Goal: Information Seeking & Learning: Find specific fact

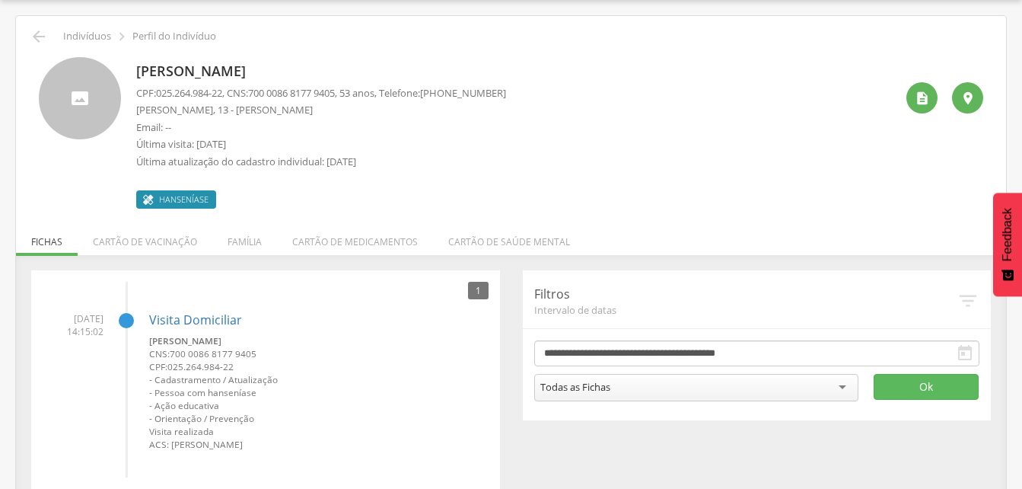
scroll to position [46, 0]
click at [41, 33] on icon "" at bounding box center [39, 36] width 18 height 18
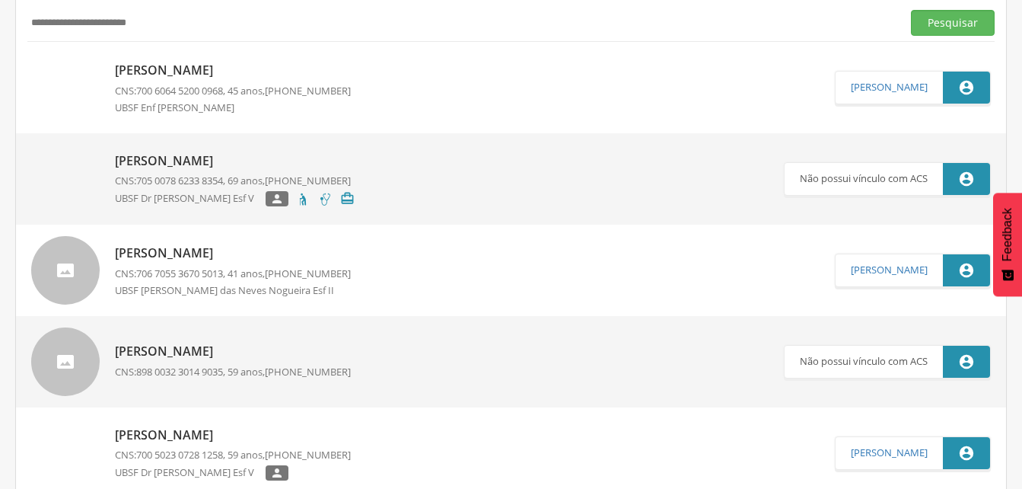
click at [204, 20] on input "**********" at bounding box center [461, 23] width 868 height 26
type input "*"
click at [944, 24] on button "Pesquisar" at bounding box center [953, 23] width 84 height 26
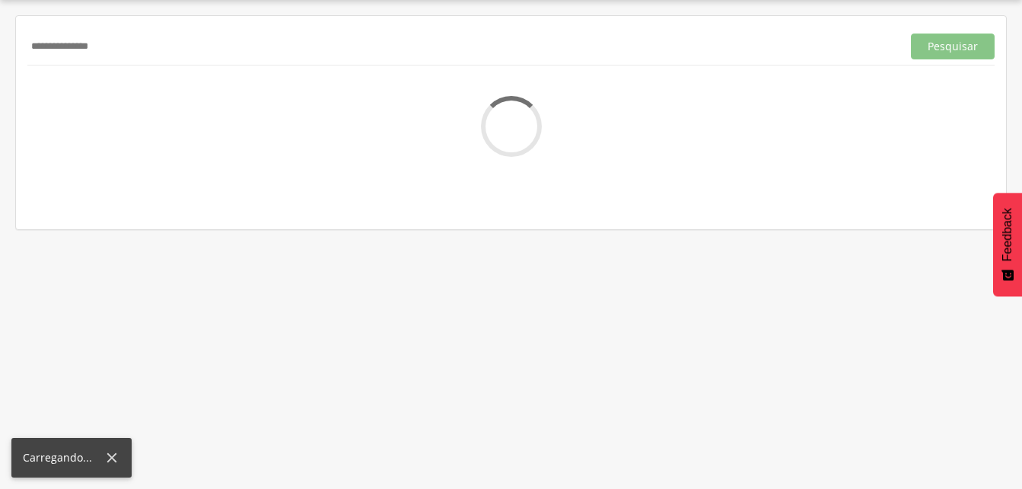
scroll to position [46, 0]
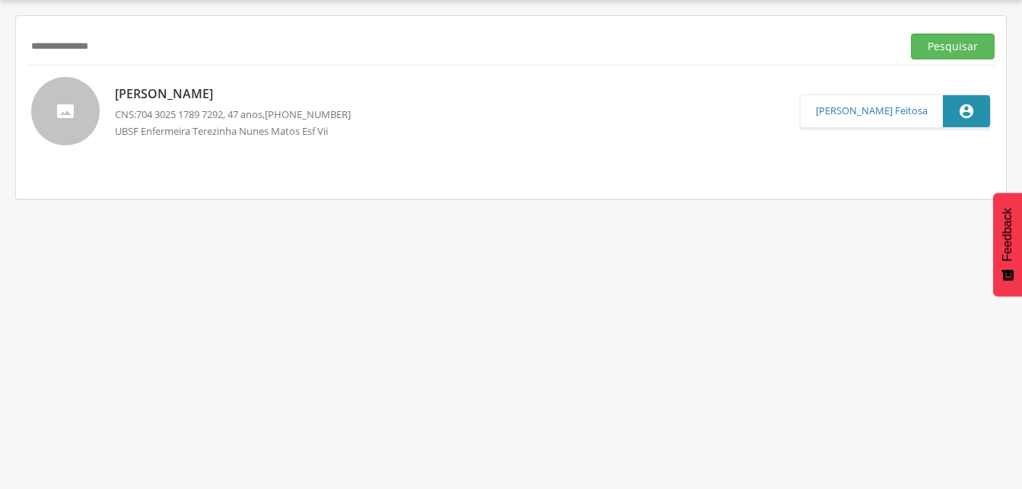
click at [211, 98] on p "[PERSON_NAME]" at bounding box center [233, 94] width 236 height 18
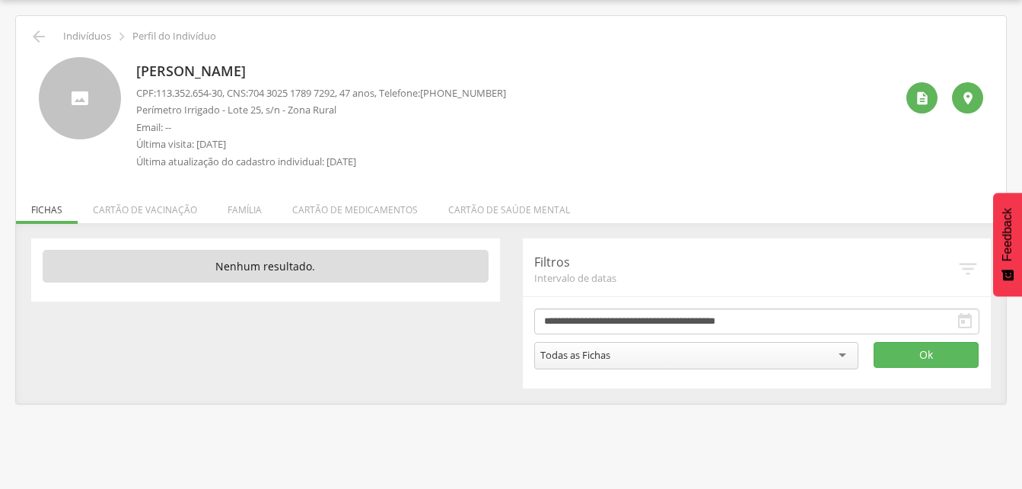
click at [257, 90] on p "CPF: 113.352.654-30 , CNS: [PHONE_NUMBER] , 47 anos, Telefone: [PHONE_NUMBER]" at bounding box center [321, 93] width 370 height 14
drag, startPoint x: 257, startPoint y: 90, endPoint x: 330, endPoint y: 96, distance: 72.6
click at [330, 96] on p "CPF: 113.352.654-30 , CNS: [PHONE_NUMBER] , 47 anos, Telefone: [PHONE_NUMBER]" at bounding box center [321, 93] width 370 height 14
drag, startPoint x: 330, startPoint y: 96, endPoint x: 432, endPoint y: 24, distance: 125.2
click at [432, 24] on div " Indivíduos  Perfil do Indivíduo [PERSON_NAME] CPF: 113.352.654-30 , CNS: [PH…" at bounding box center [511, 209] width 990 height 387
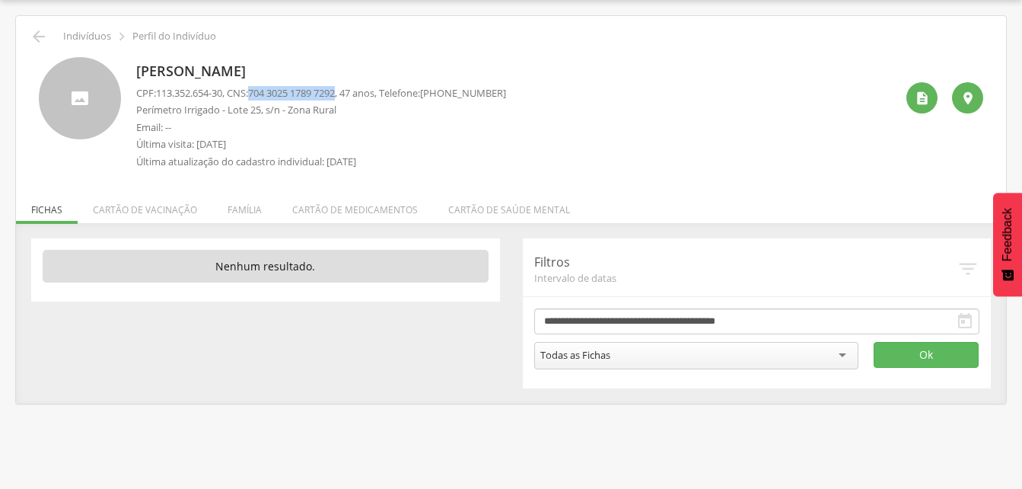
drag, startPoint x: 258, startPoint y: 91, endPoint x: 349, endPoint y: 96, distance: 90.7
click at [349, 96] on p "CPF: 113.352.654-30 , CNS: [PHONE_NUMBER] , 47 anos, Telefone: [PHONE_NUMBER]" at bounding box center [321, 93] width 370 height 14
drag, startPoint x: 349, startPoint y: 96, endPoint x: 330, endPoint y: 94, distance: 19.1
copy span "704 3025 1789 7292"
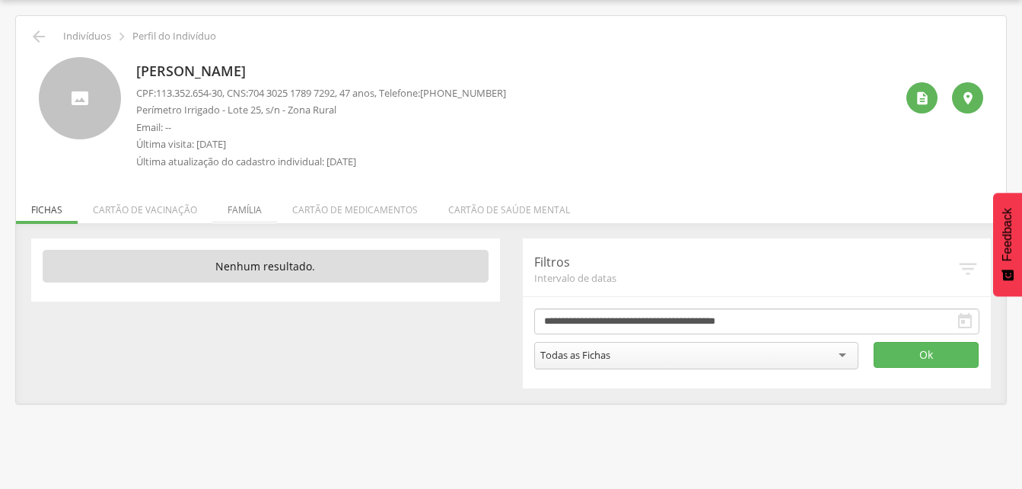
click at [244, 209] on li "Família" at bounding box center [244, 206] width 65 height 36
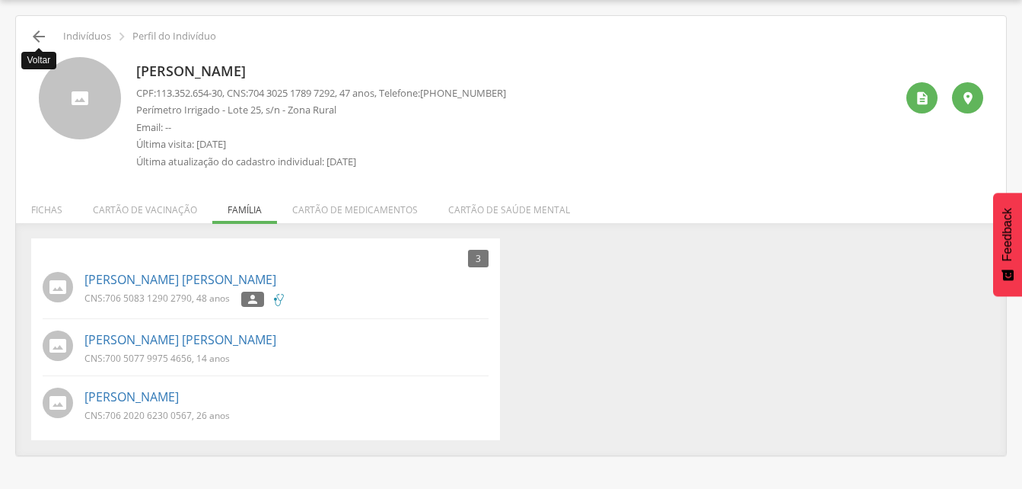
click at [33, 37] on icon "" at bounding box center [39, 36] width 18 height 18
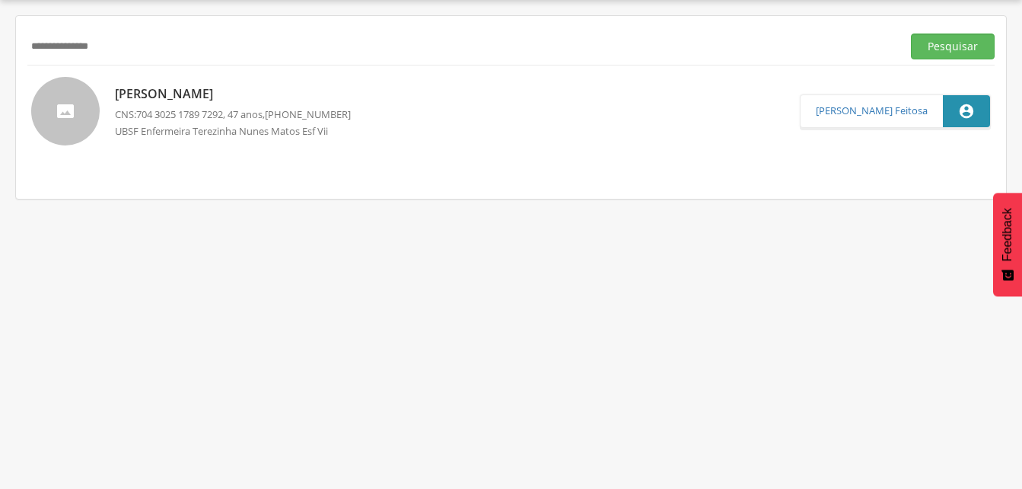
drag, startPoint x: 126, startPoint y: 51, endPoint x: 135, endPoint y: 56, distance: 10.2
click at [131, 51] on input "**********" at bounding box center [461, 46] width 868 height 26
type input "*"
click at [947, 47] on button "Pesquisar" at bounding box center [953, 46] width 84 height 26
click at [243, 100] on p "[PERSON_NAME]" at bounding box center [238, 93] width 246 height 18
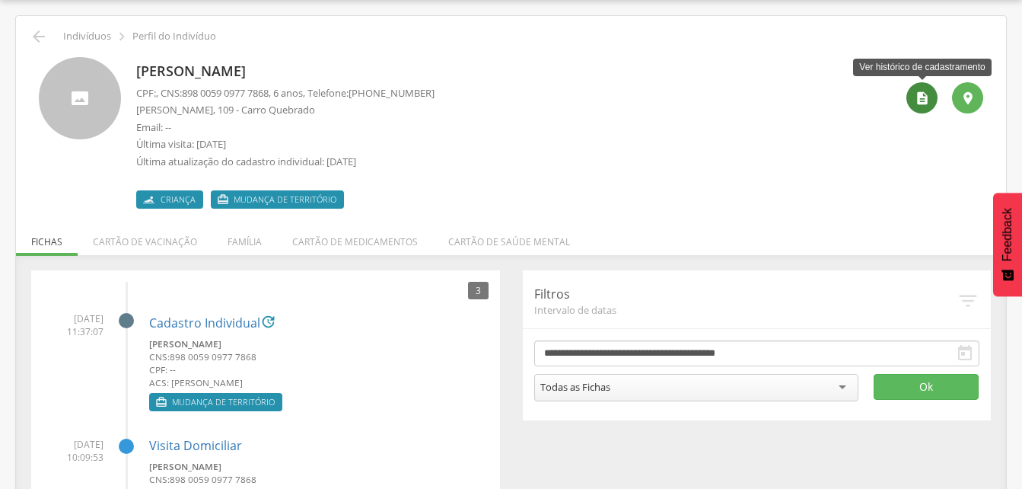
click at [919, 100] on icon "" at bounding box center [922, 98] width 15 height 15
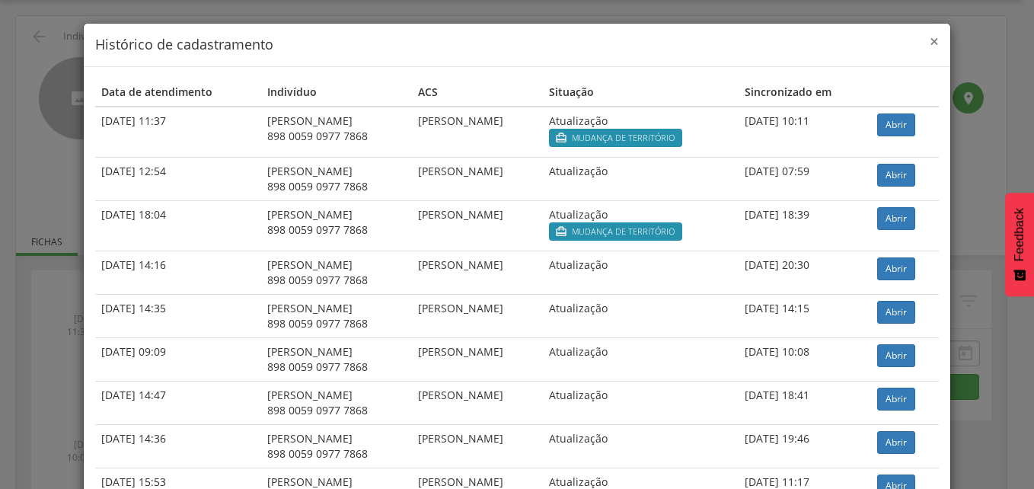
click at [930, 42] on span "×" at bounding box center [933, 40] width 9 height 21
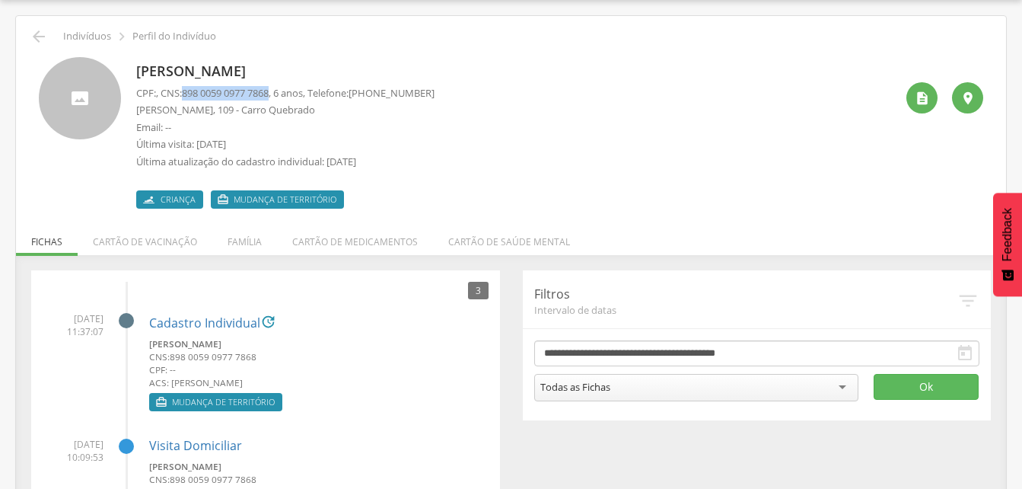
drag, startPoint x: 187, startPoint y: 93, endPoint x: 280, endPoint y: 99, distance: 93.0
click at [280, 99] on p "CPF: , CNS: [PHONE_NUMBER] , 6 anos, Telefone: [PHONE_NUMBER]" at bounding box center [285, 93] width 298 height 14
drag, startPoint x: 280, startPoint y: 99, endPoint x: 230, endPoint y: 98, distance: 50.2
copy span "898 0059 0977 7868"
click at [406, 126] on p "Email: --" at bounding box center [285, 127] width 298 height 14
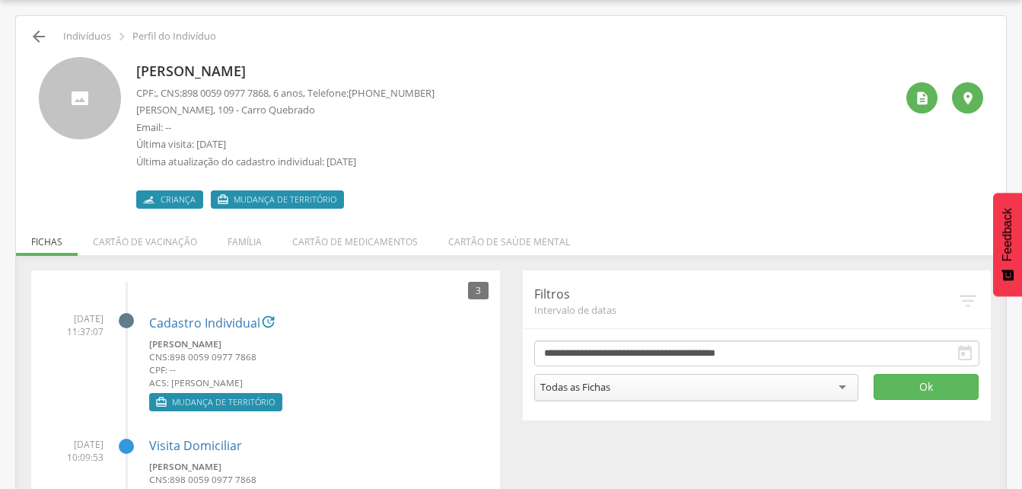
click at [32, 32] on icon "" at bounding box center [39, 36] width 18 height 18
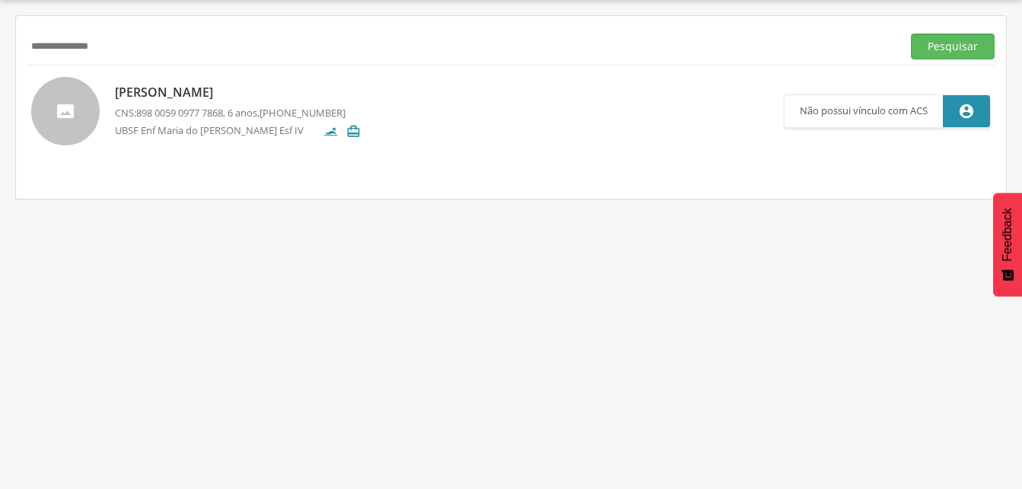
drag, startPoint x: 135, startPoint y: 42, endPoint x: 132, endPoint y: 35, distance: 7.8
click at [135, 42] on input "**********" at bounding box center [461, 46] width 868 height 26
type input "*"
drag, startPoint x: 954, startPoint y: 52, endPoint x: 885, endPoint y: 58, distance: 68.8
click at [953, 52] on button "Pesquisar" at bounding box center [953, 46] width 84 height 26
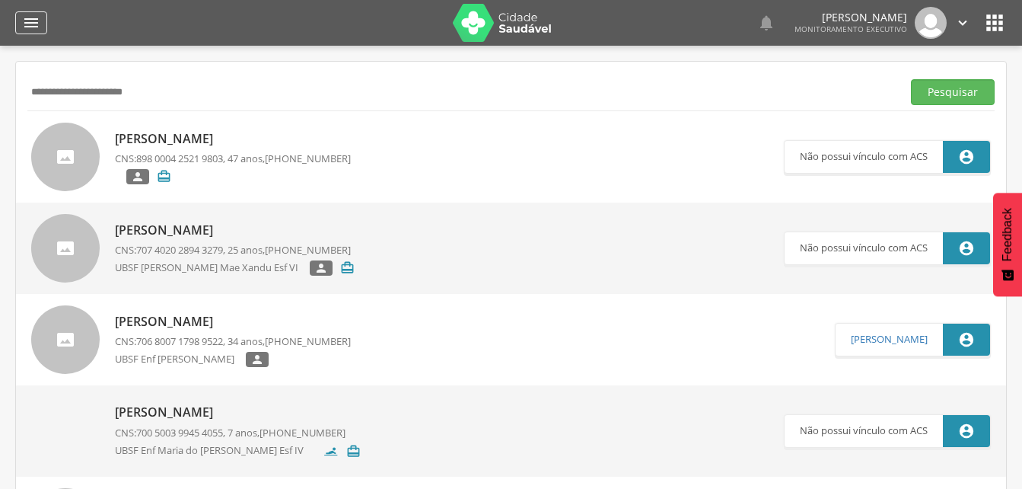
click at [27, 20] on icon "" at bounding box center [31, 23] width 18 height 18
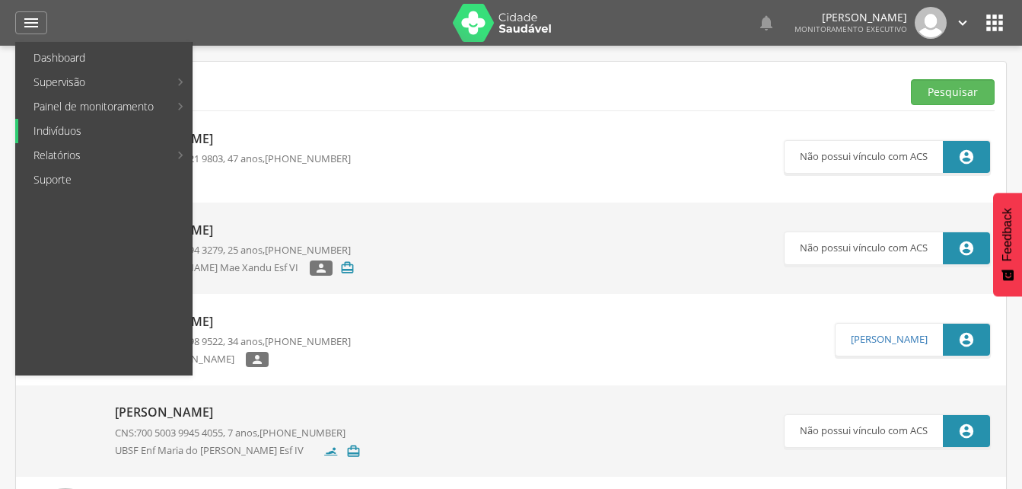
click at [67, 132] on link "Indivíduos" at bounding box center [105, 131] width 174 height 24
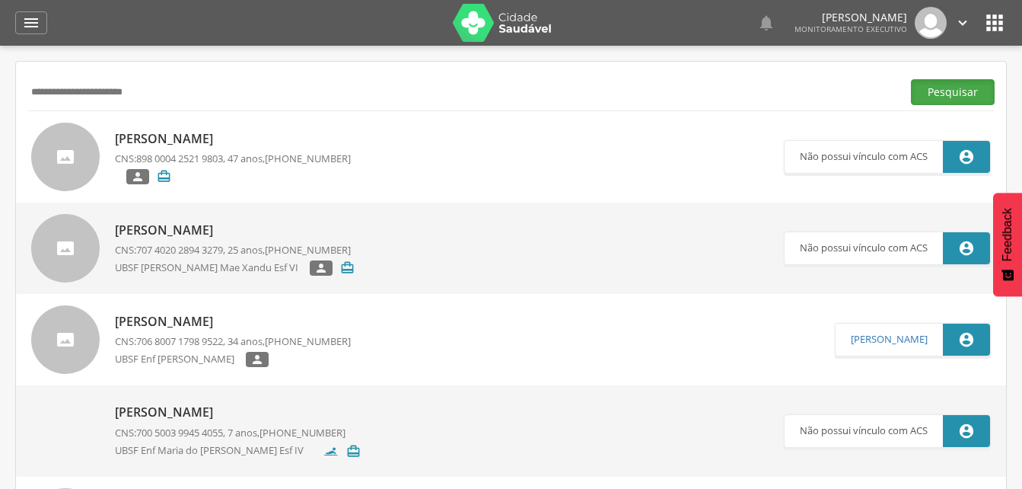
drag, startPoint x: 957, startPoint y: 85, endPoint x: 815, endPoint y: 113, distance: 144.2
click at [957, 86] on button "Pesquisar" at bounding box center [953, 92] width 84 height 26
click at [176, 90] on input "**********" at bounding box center [461, 92] width 868 height 26
type input "*"
type input "**********"
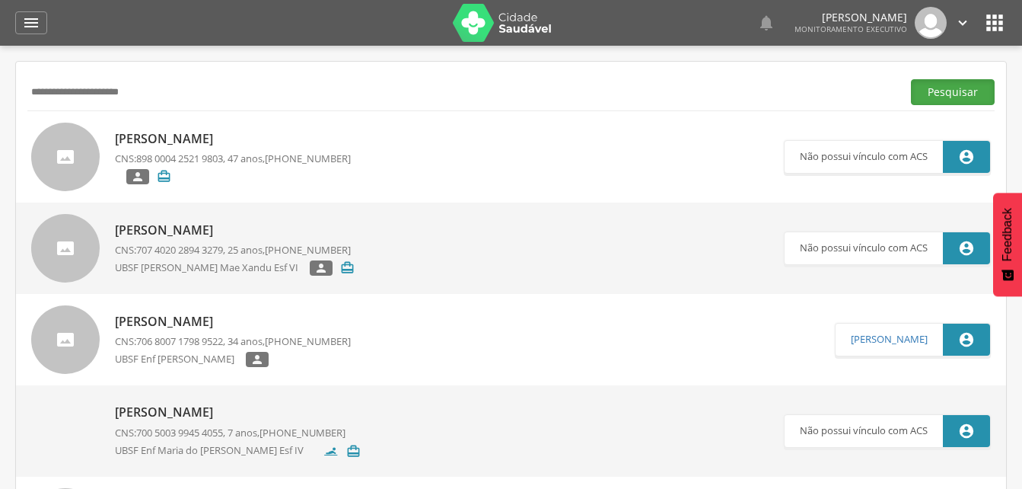
click at [932, 86] on button "Pesquisar" at bounding box center [953, 92] width 84 height 26
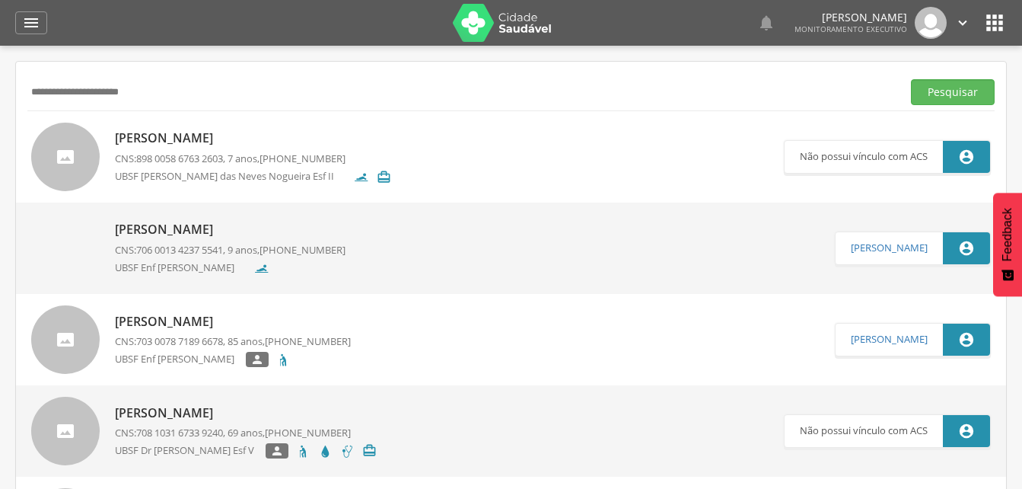
click at [213, 240] on div "[PERSON_NAME] CNS: 706 0013 4237 5541 , 9 anos, [PHONE_NUMBER] UBSF Enf [PERSON…" at bounding box center [230, 247] width 231 height 63
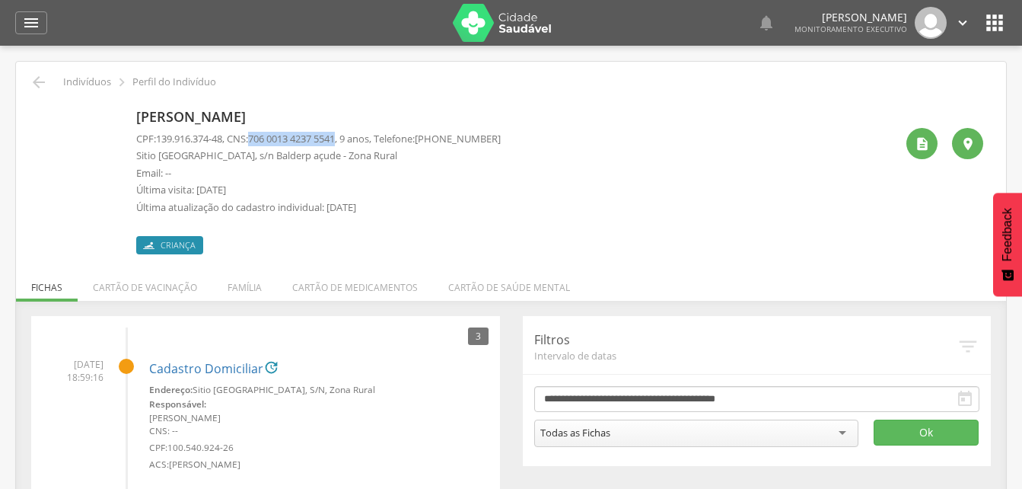
drag, startPoint x: 259, startPoint y: 139, endPoint x: 349, endPoint y: 140, distance: 89.8
click at [335, 140] on span "706 0013 4237 5541" at bounding box center [291, 139] width 87 height 14
drag, startPoint x: 349, startPoint y: 140, endPoint x: 330, endPoint y: 139, distance: 19.0
copy span "706 0013 4237 5541"
click at [36, 23] on icon "" at bounding box center [31, 23] width 18 height 18
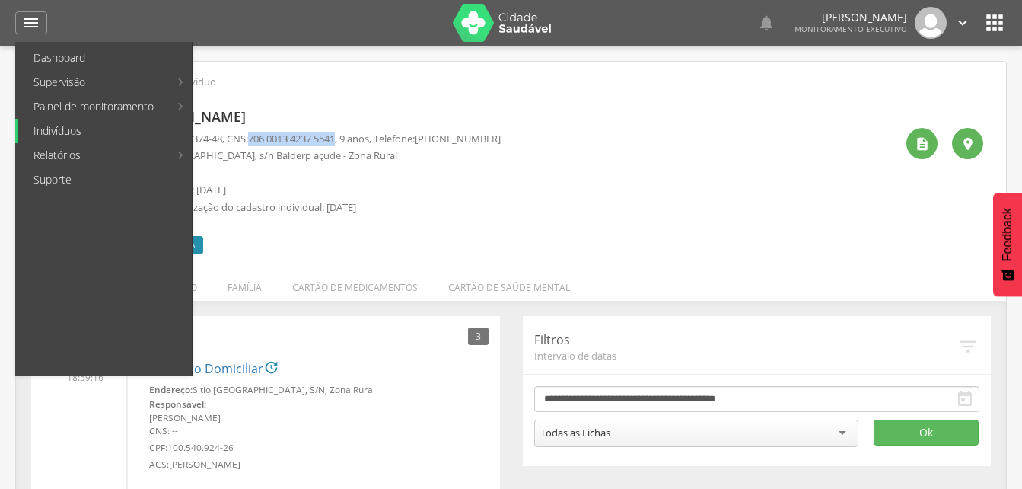
click at [59, 132] on link "Indivíduos" at bounding box center [105, 131] width 174 height 24
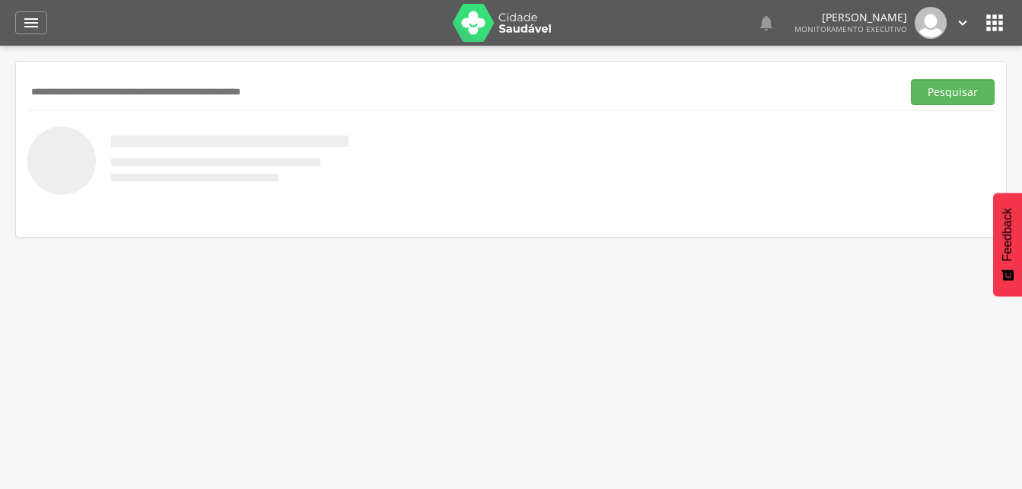
click at [62, 82] on input "text" at bounding box center [461, 92] width 868 height 26
click at [76, 87] on input "**********" at bounding box center [461, 92] width 868 height 26
type input "**********"
click at [946, 94] on button "Pesquisar" at bounding box center [953, 92] width 84 height 26
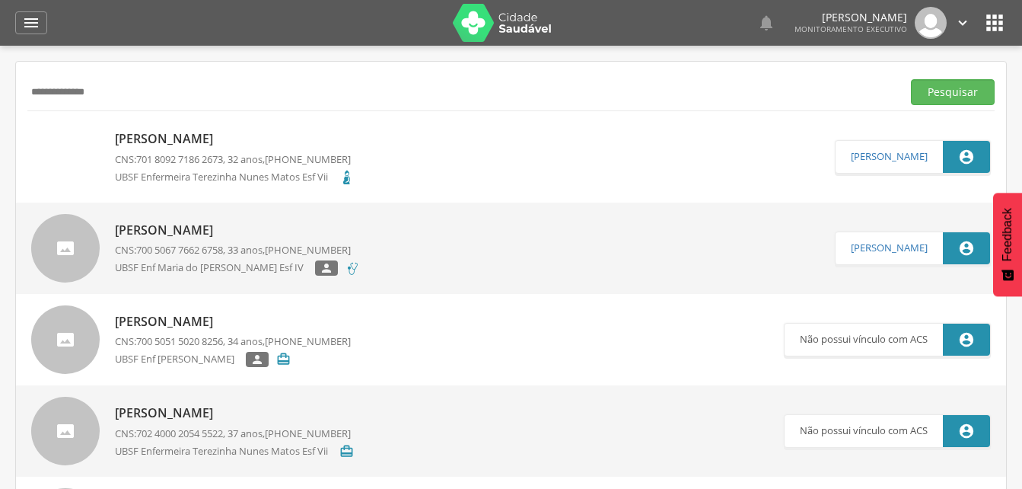
click at [257, 143] on p "[PERSON_NAME]" at bounding box center [234, 139] width 239 height 18
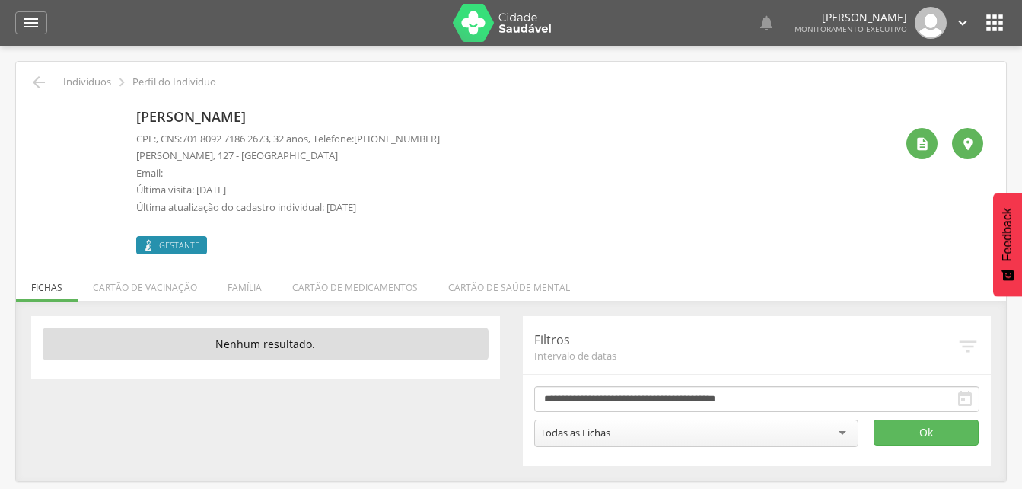
click at [801, 136] on div "[PERSON_NAME] CPF: , CNS: [PHONE_NUMBER] , 32 anos, Telefone: [PHONE_NUMBER] [P…" at bounding box center [515, 178] width 759 height 151
click at [37, 23] on icon "" at bounding box center [31, 23] width 18 height 18
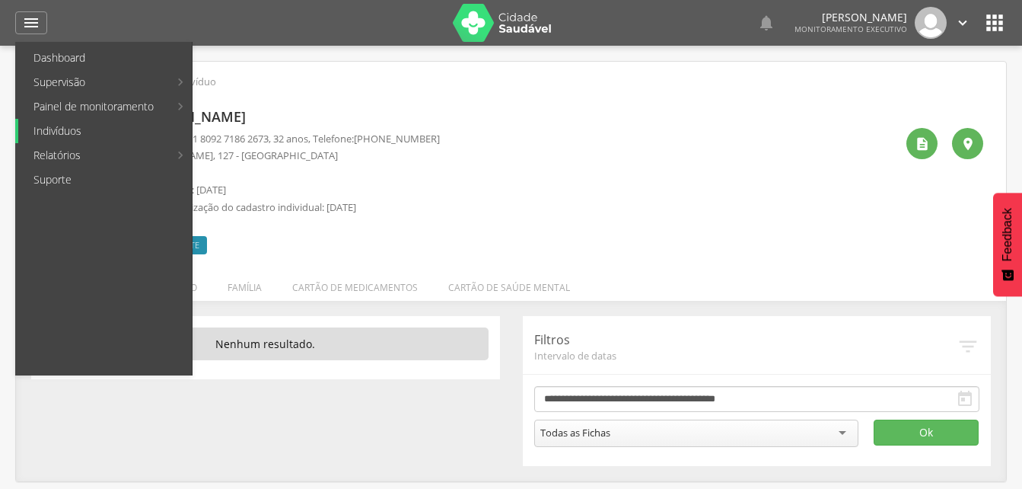
click at [78, 129] on link "Indivíduos" at bounding box center [105, 131] width 174 height 24
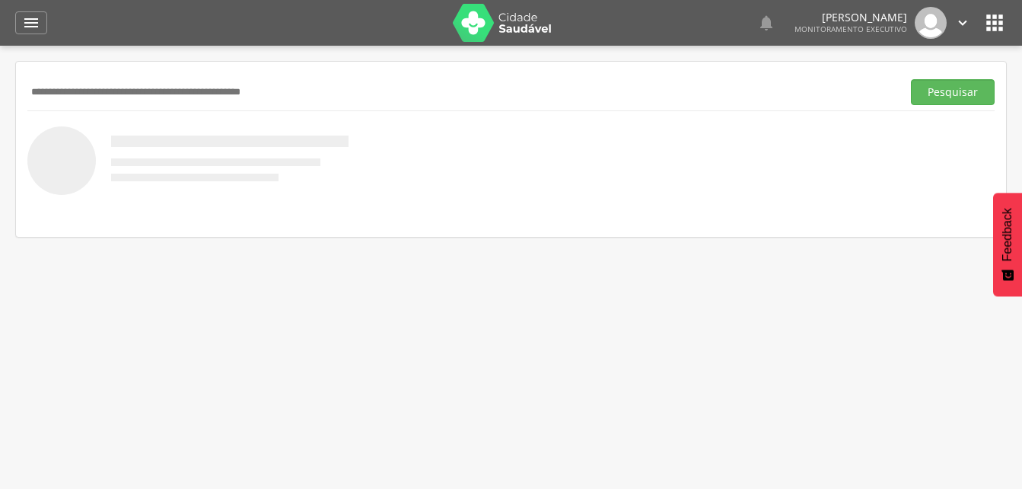
drag, startPoint x: 38, startPoint y: 91, endPoint x: 39, endPoint y: 81, distance: 9.9
click at [39, 83] on input "text" at bounding box center [461, 92] width 868 height 26
drag, startPoint x: 969, startPoint y: 97, endPoint x: 954, endPoint y: 93, distance: 15.0
click at [965, 97] on button "Pesquisar" at bounding box center [953, 92] width 84 height 26
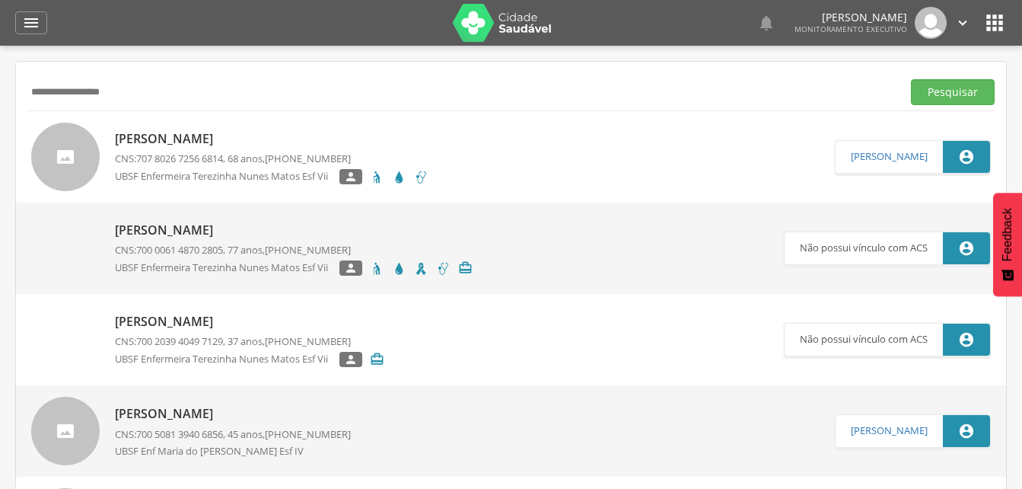
click at [49, 88] on input "**********" at bounding box center [461, 92] width 868 height 26
type input "**********"
click at [937, 88] on button "Pesquisar" at bounding box center [953, 92] width 84 height 26
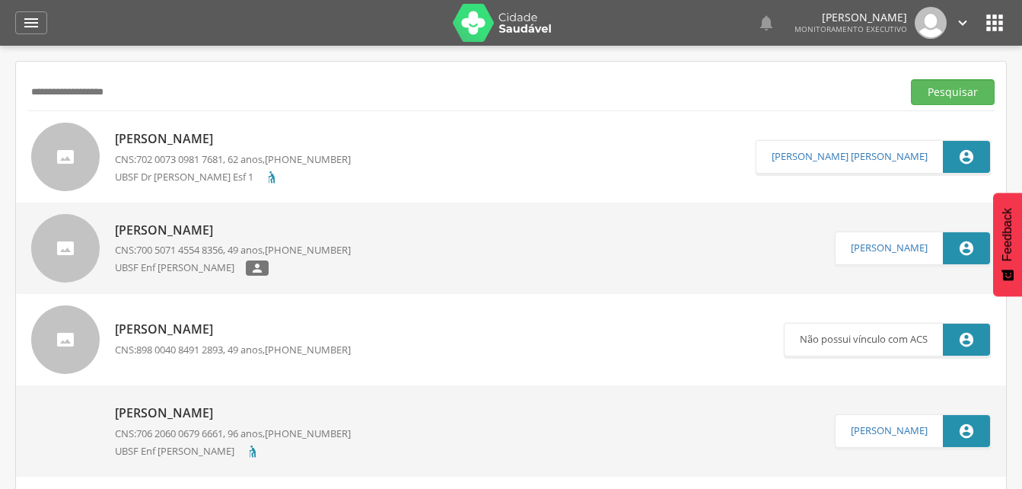
click at [199, 142] on p "[PERSON_NAME]" at bounding box center [233, 139] width 236 height 18
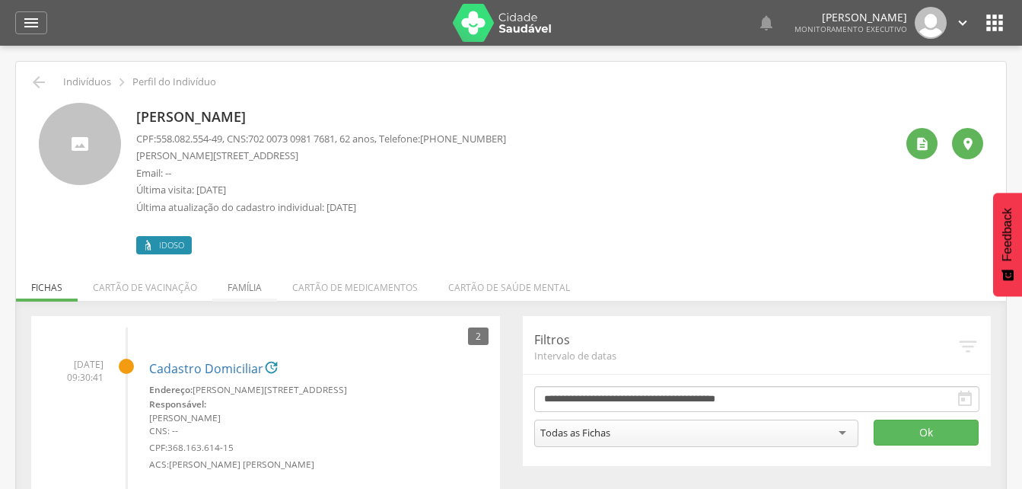
click at [244, 288] on li "Família" at bounding box center [244, 284] width 65 height 36
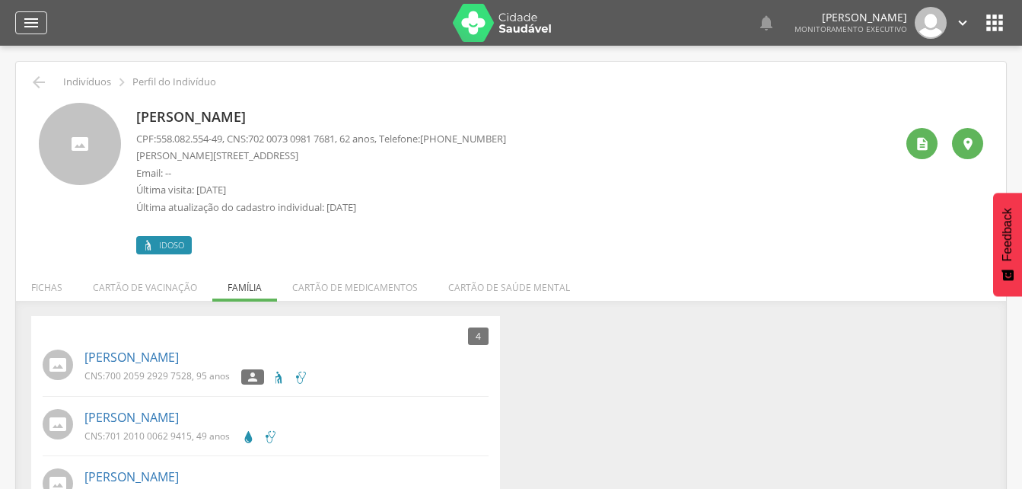
click at [39, 21] on icon "" at bounding box center [31, 23] width 18 height 18
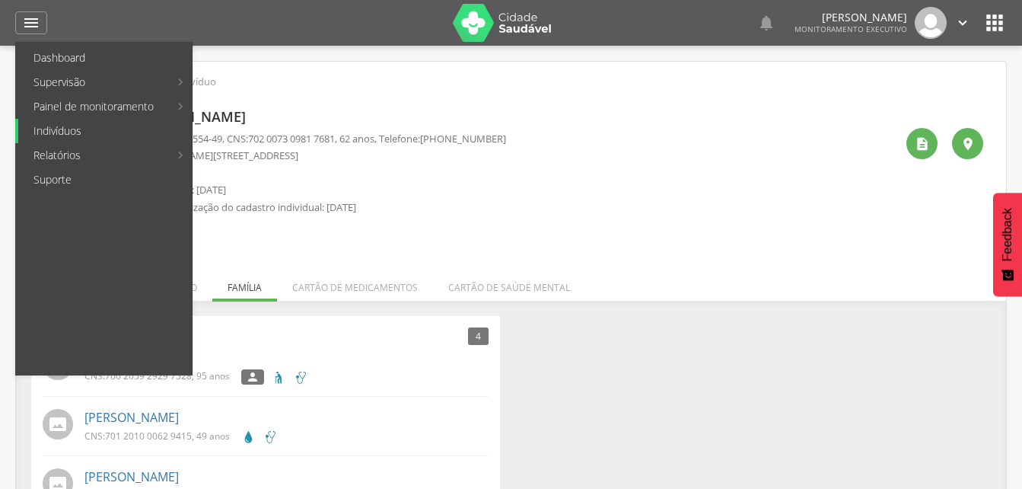
click at [68, 133] on link "Indivíduos" at bounding box center [105, 131] width 174 height 24
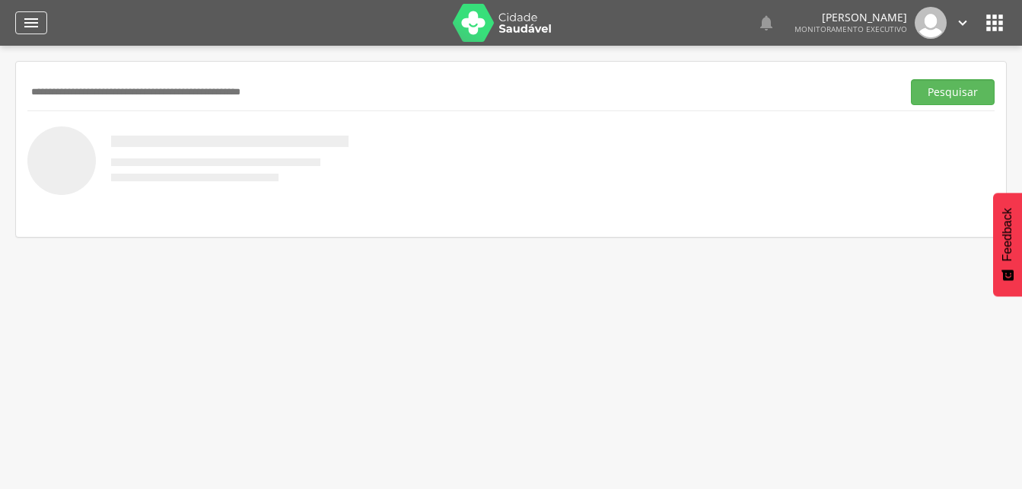
click at [40, 25] on div "" at bounding box center [31, 22] width 32 height 23
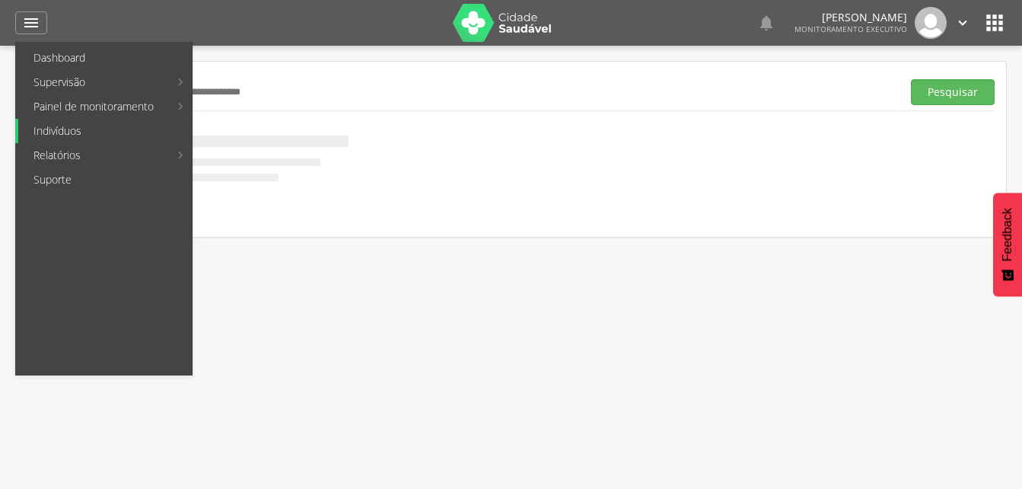
click at [55, 131] on link "Indivíduos" at bounding box center [105, 131] width 174 height 24
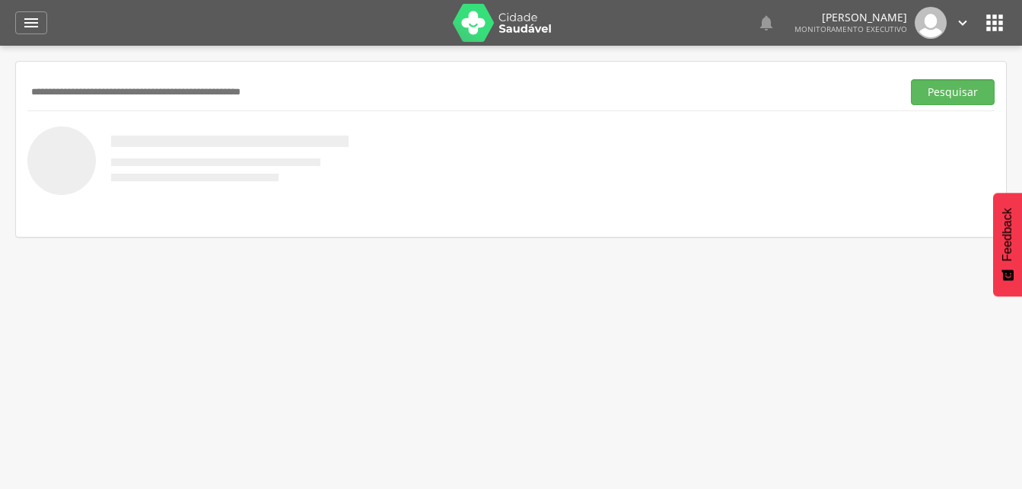
click at [34, 100] on input "text" at bounding box center [461, 92] width 868 height 26
drag, startPoint x: 946, startPoint y: 91, endPoint x: 139, endPoint y: 179, distance: 812.3
click at [946, 91] on button "Pesquisar" at bounding box center [953, 92] width 84 height 26
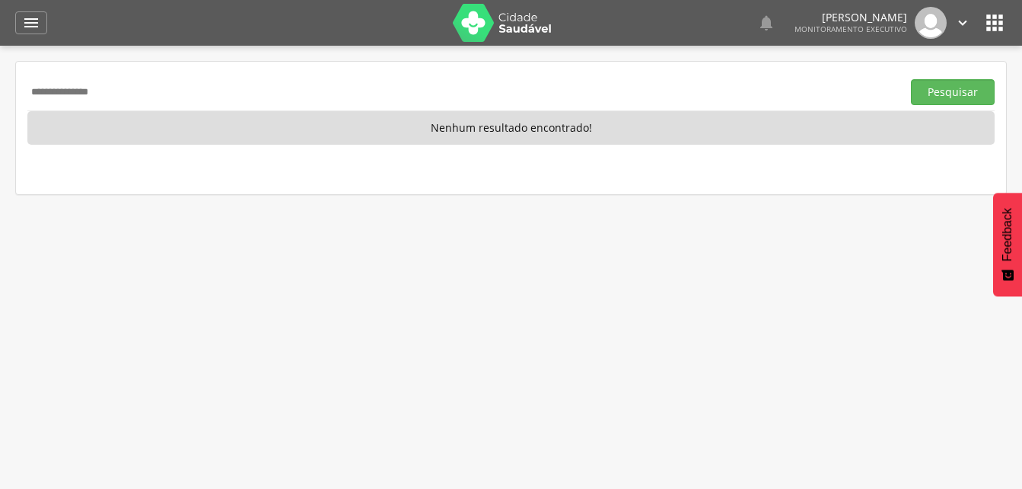
click at [146, 92] on input "**********" at bounding box center [461, 92] width 868 height 26
type input "*"
type input "**********"
click at [967, 92] on button "Pesquisar" at bounding box center [953, 92] width 84 height 26
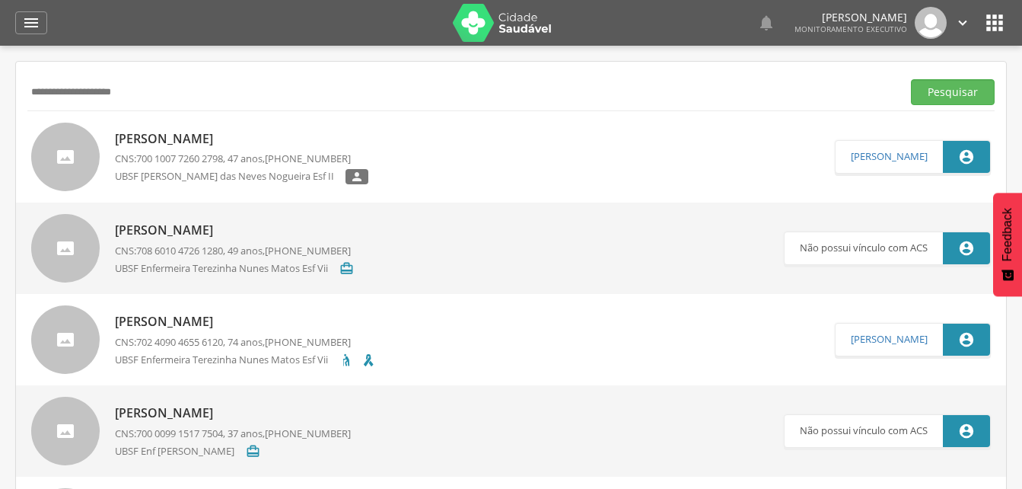
click at [215, 142] on p "[PERSON_NAME]" at bounding box center [241, 139] width 253 height 18
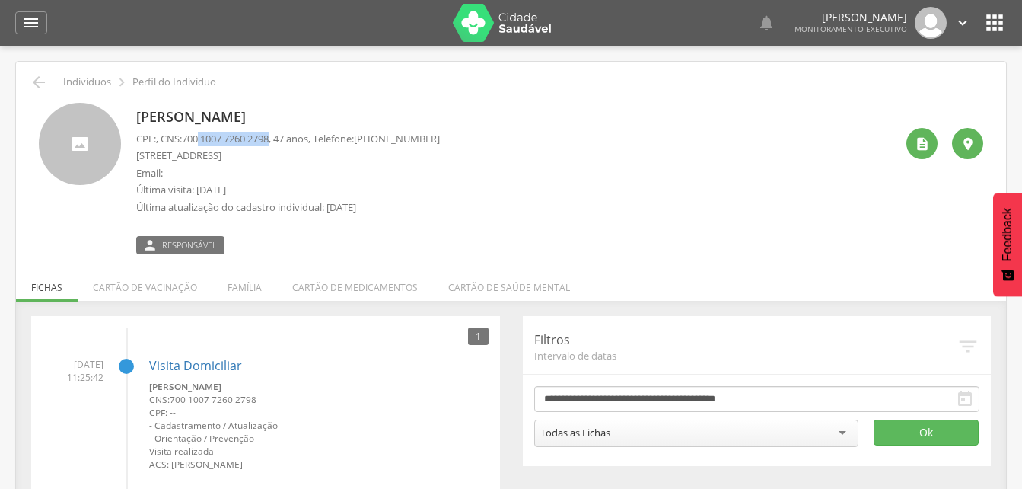
drag, startPoint x: 205, startPoint y: 139, endPoint x: 279, endPoint y: 145, distance: 74.1
click at [269, 145] on span "700 1007 7260 2798" at bounding box center [225, 139] width 87 height 14
copy span "1007 7260 2798"
click at [352, 167] on p "Email: --" at bounding box center [288, 173] width 304 height 14
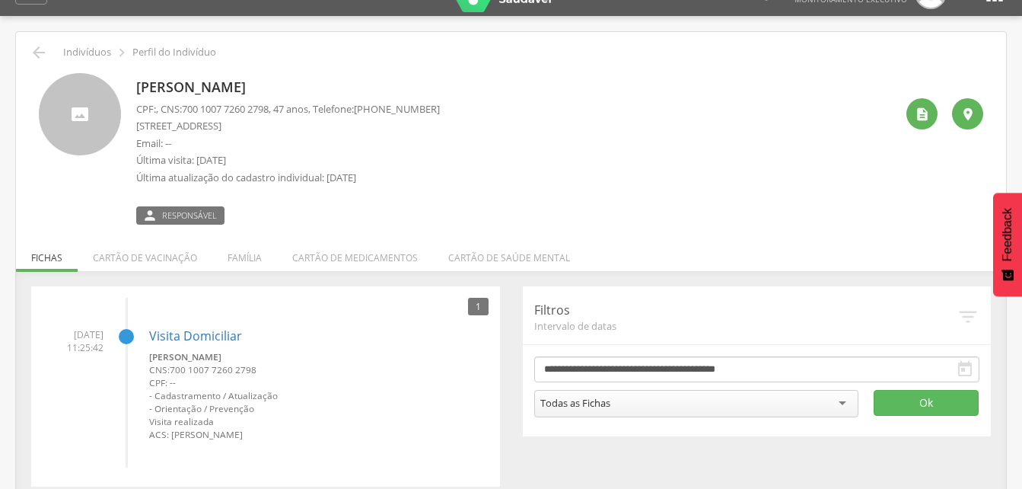
scroll to position [46, 0]
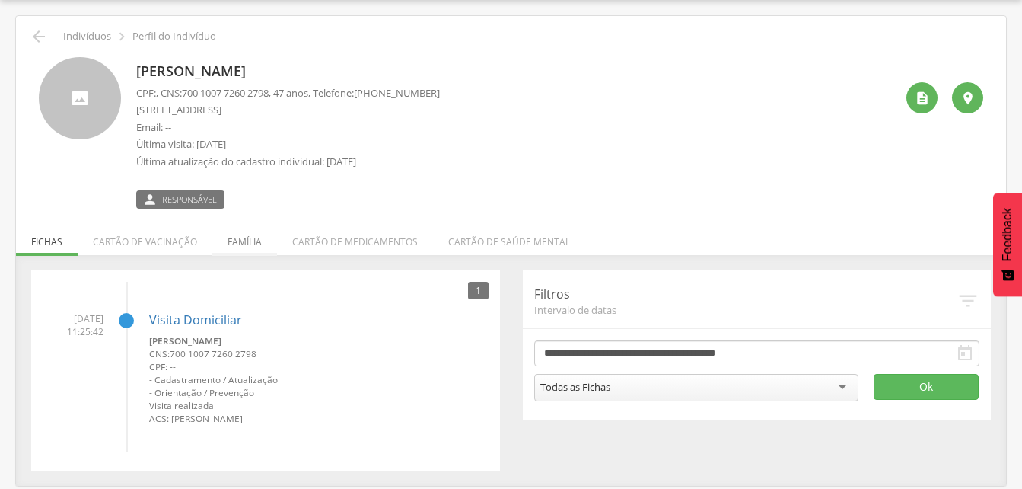
click at [249, 244] on li "Família" at bounding box center [244, 238] width 65 height 36
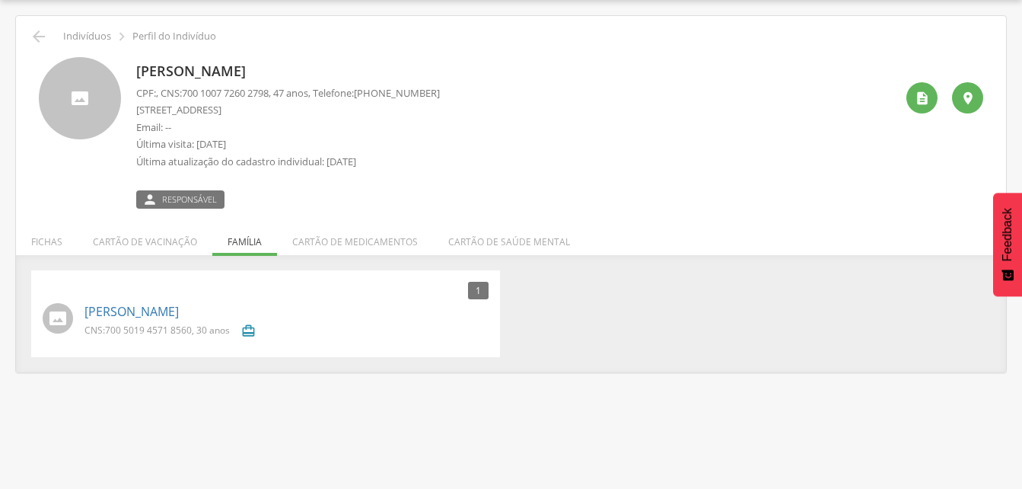
scroll to position [0, 0]
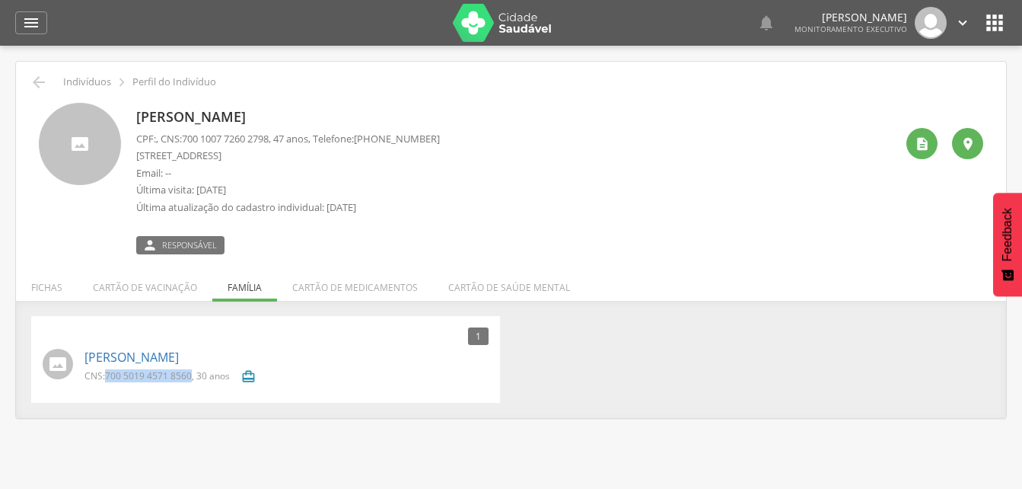
drag, startPoint x: 106, startPoint y: 376, endPoint x: 193, endPoint y: 379, distance: 86.8
click at [193, 379] on p "CNS: 700 5019 4571 8560 , 30 anos" at bounding box center [156, 375] width 145 height 13
click at [553, 407] on div "1 Nenhum outro membro da família cadastrado. [PERSON_NAME] CNS: 700 5019 4571 8…" at bounding box center [511, 367] width 990 height 102
